Goal: Use online tool/utility: Utilize a website feature to perform a specific function

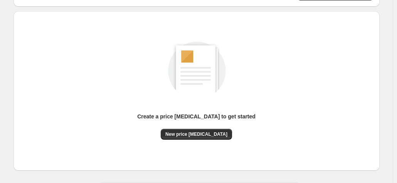
scroll to position [77, 0]
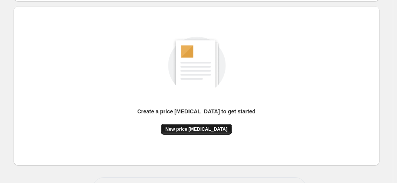
click at [212, 128] on span "New price [MEDICAL_DATA]" at bounding box center [197, 129] width 62 height 6
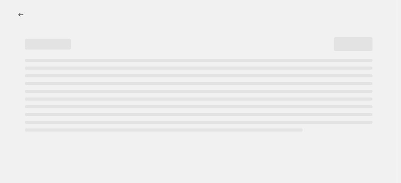
select select "percentage"
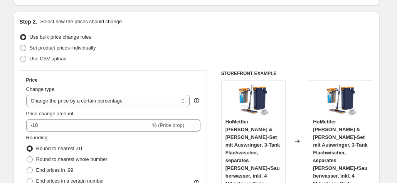
scroll to position [77, 0]
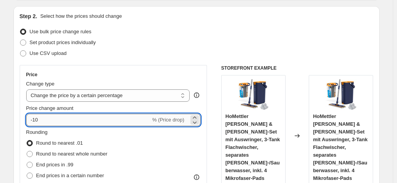
click at [102, 123] on input "-10" at bounding box center [88, 119] width 125 height 12
click at [57, 120] on input "-10" at bounding box center [88, 119] width 125 height 12
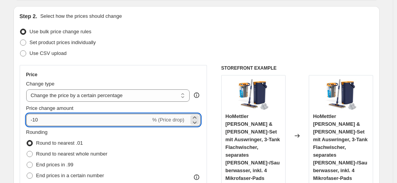
click at [46, 119] on input "-10" at bounding box center [88, 119] width 125 height 12
type input "-1"
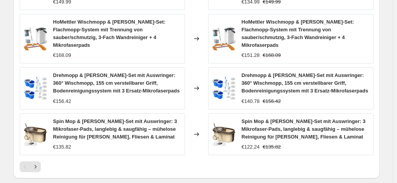
scroll to position [638, 0]
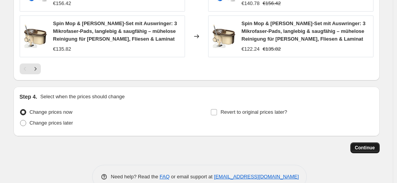
type input "-35"
click at [373, 144] on span "Continue" at bounding box center [365, 147] width 20 height 6
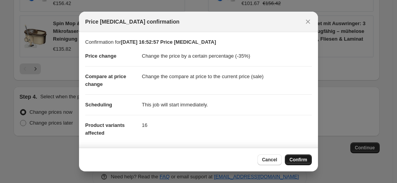
click at [306, 159] on span "Confirm" at bounding box center [299, 159] width 18 height 6
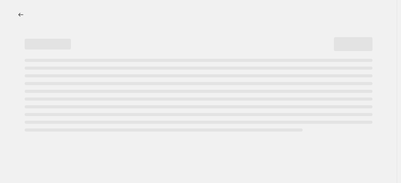
select select "percentage"
